Goal: Task Accomplishment & Management: Use online tool/utility

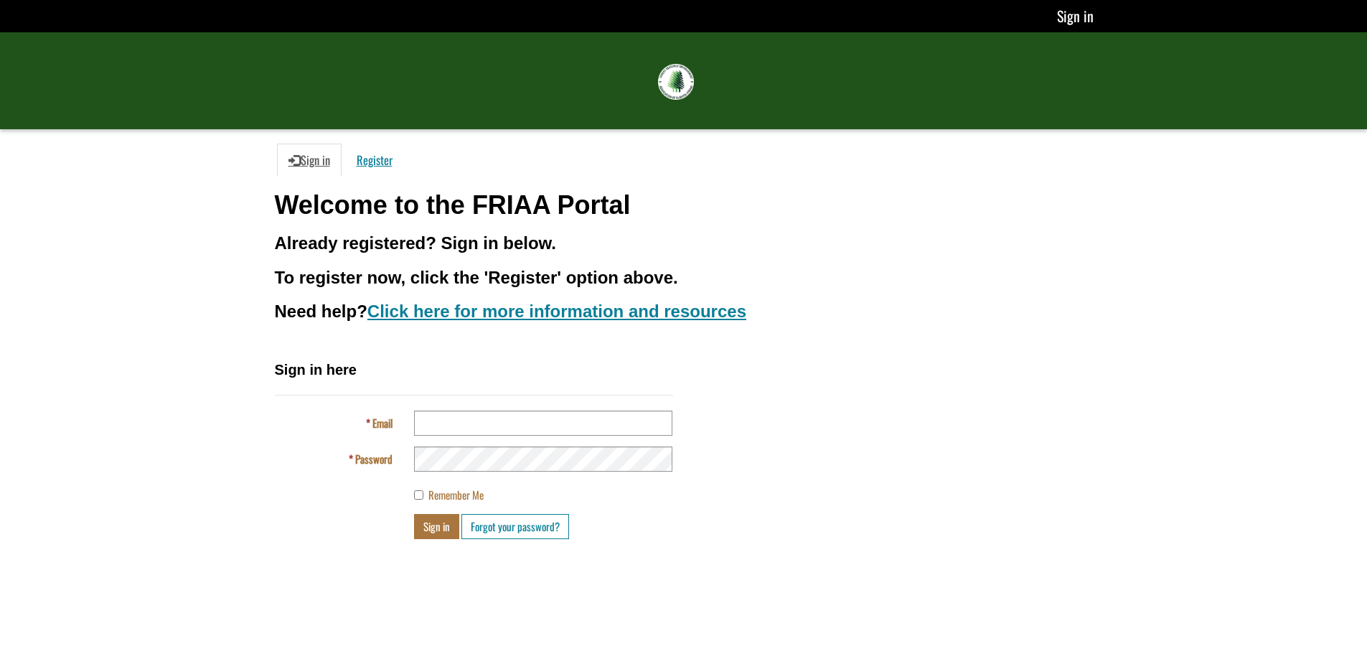
type input "**********"
click at [435, 528] on button "Sign in" at bounding box center [436, 526] width 45 height 25
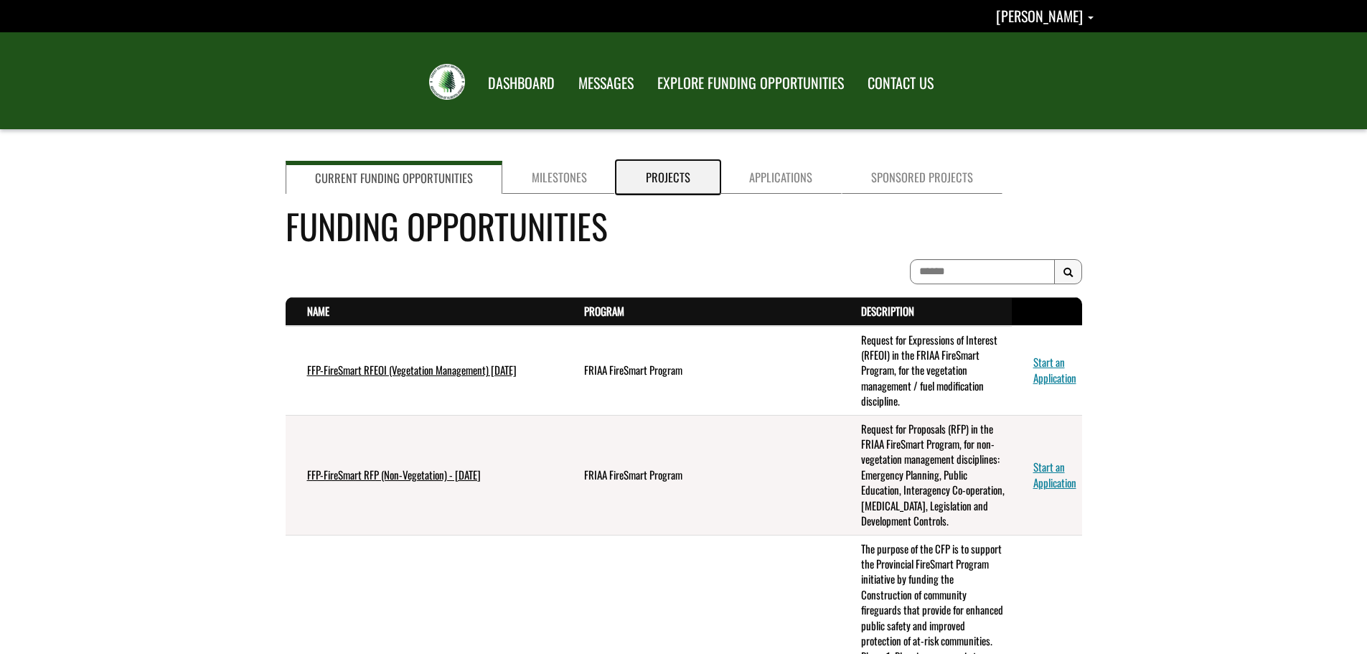
click at [680, 175] on link "Projects" at bounding box center [667, 177] width 103 height 33
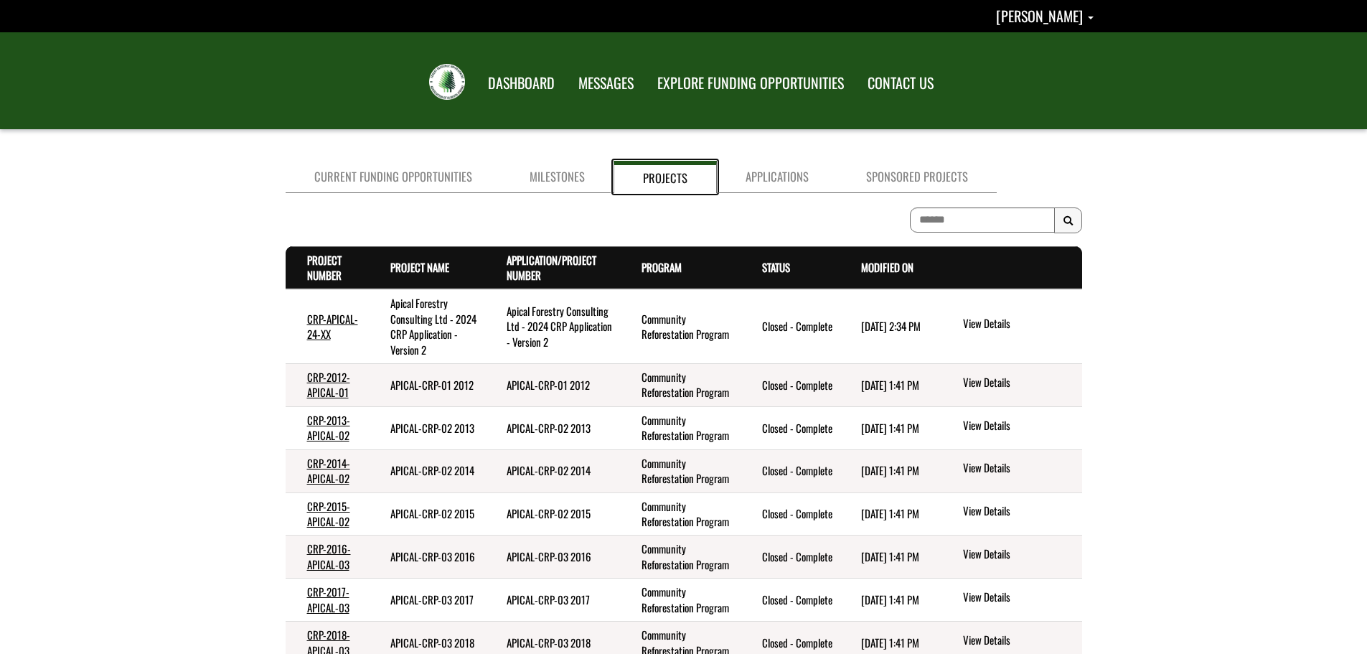
click at [680, 175] on link "Projects" at bounding box center [664, 177] width 103 height 32
click at [890, 263] on link "Modified On . sort descending" at bounding box center [887, 267] width 52 height 16
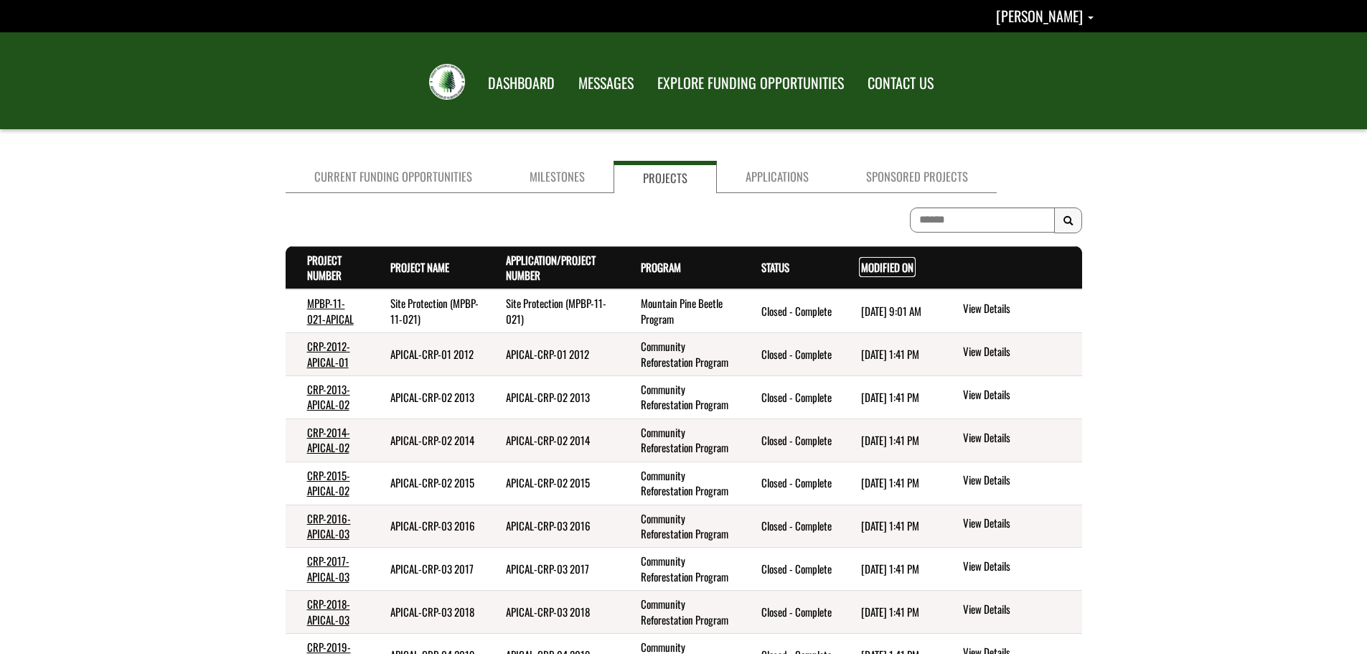
click at [889, 264] on link "Modified On . sort descending" at bounding box center [887, 267] width 52 height 16
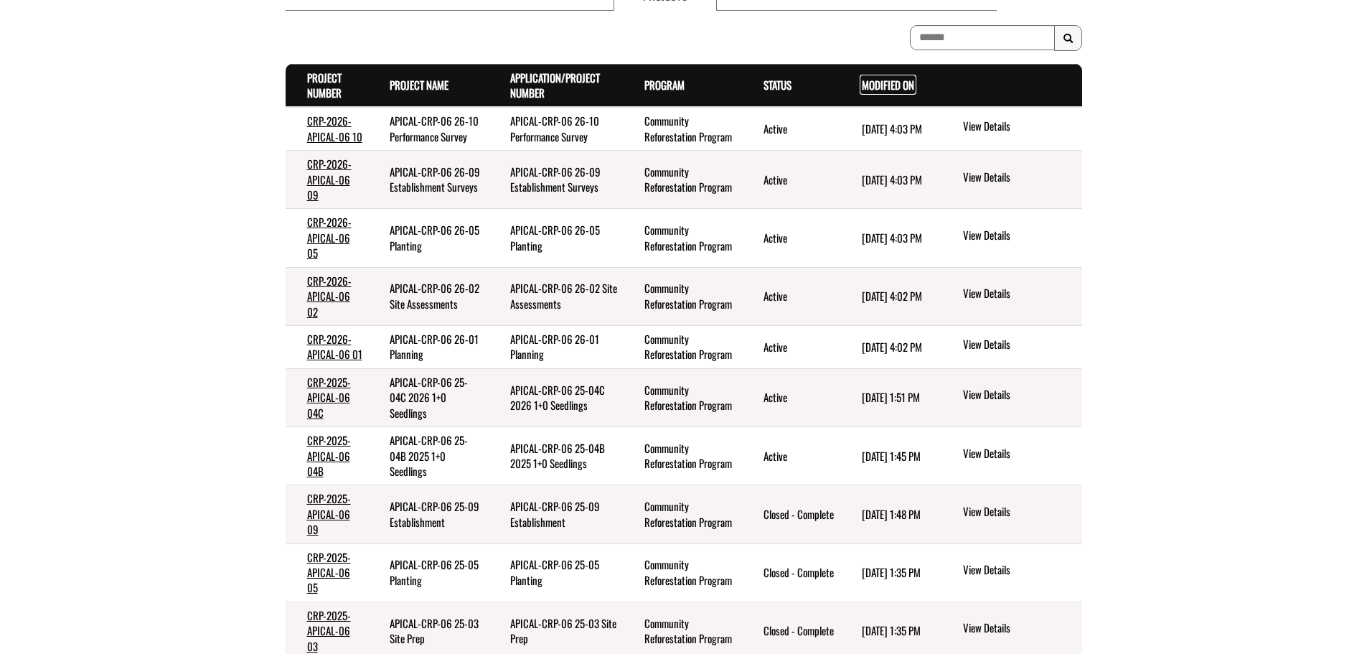
scroll to position [215, 0]
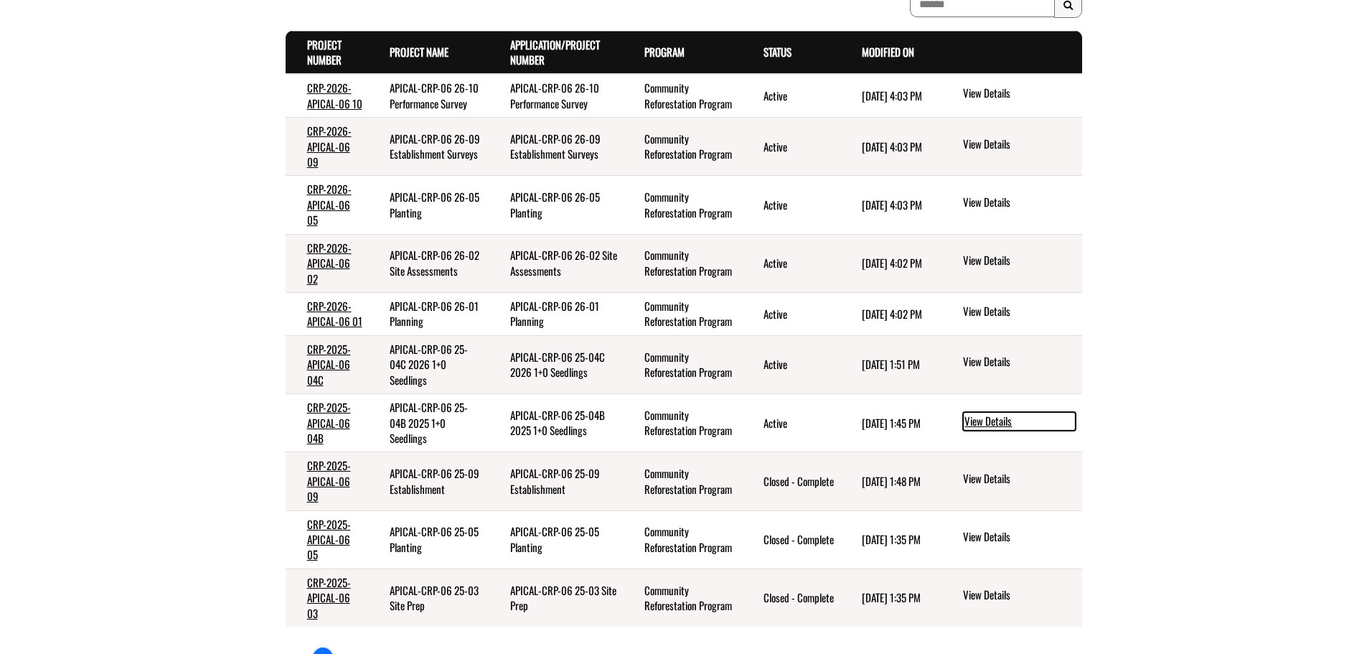
click at [994, 425] on link "View Details" at bounding box center [1019, 421] width 113 height 19
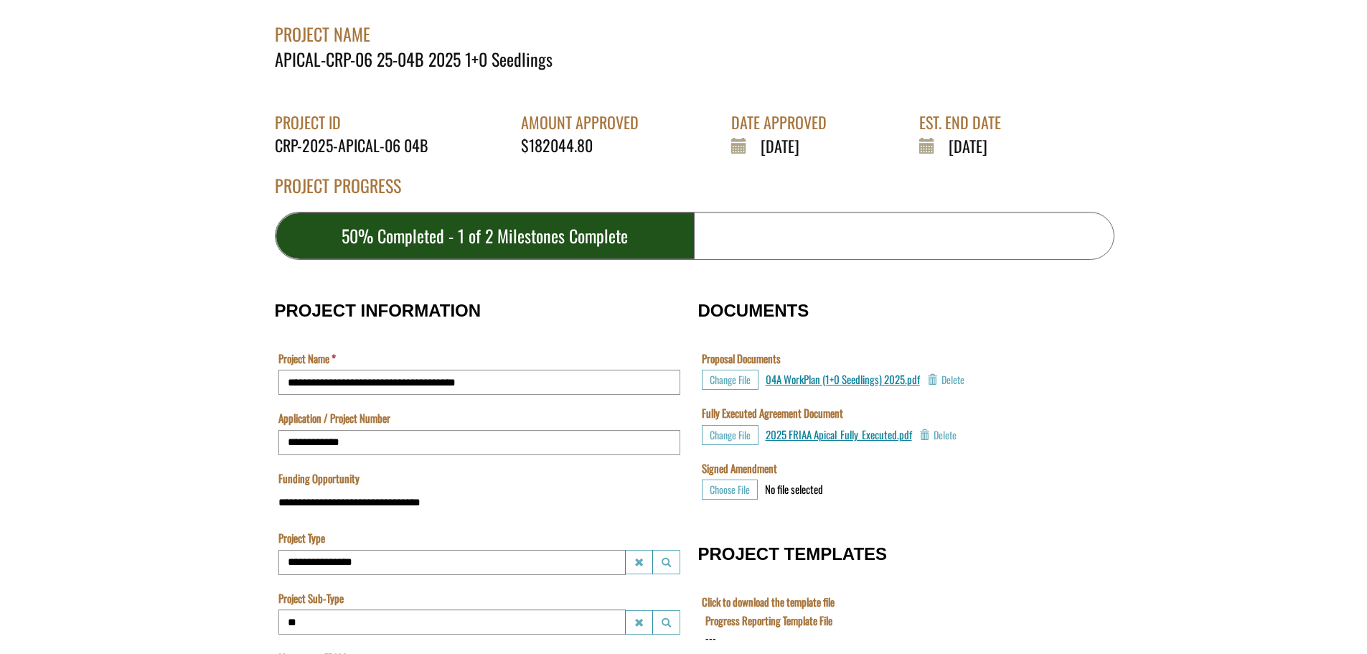
scroll to position [287, 0]
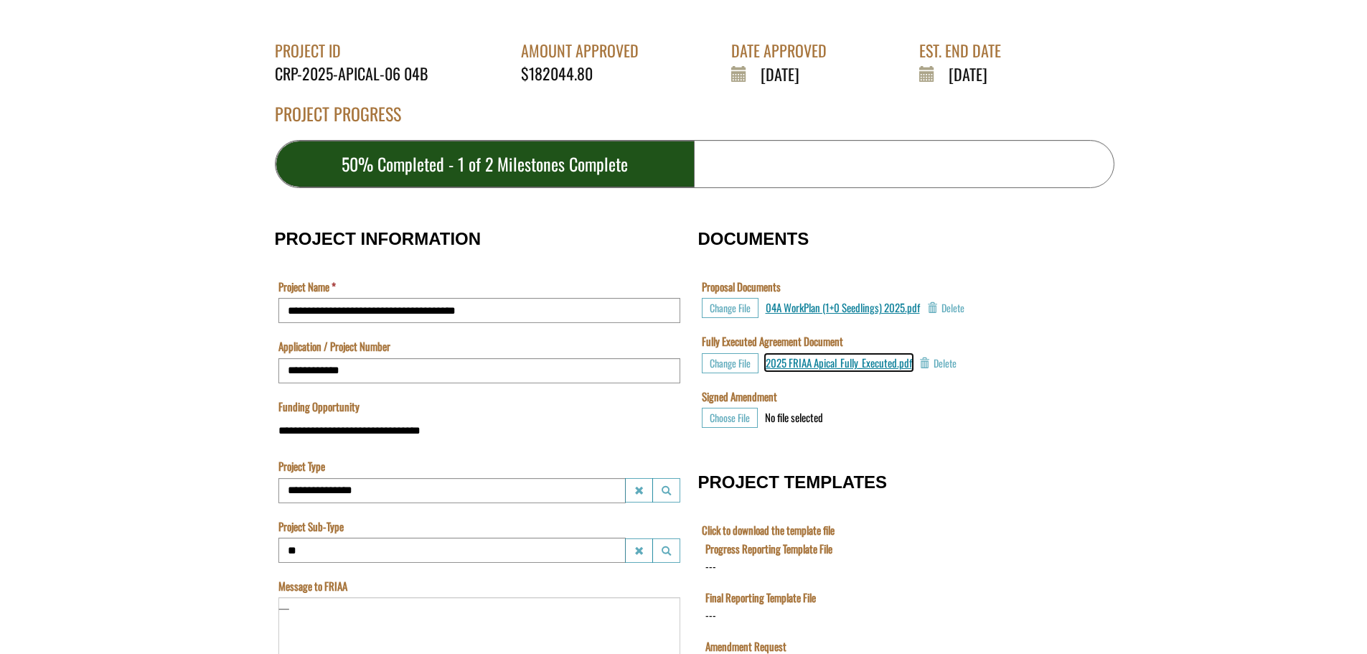
click at [854, 365] on span "2025 FRIAA Apical_Fully_Executed.pdf" at bounding box center [839, 362] width 146 height 16
